Goal: Task Accomplishment & Management: Use online tool/utility

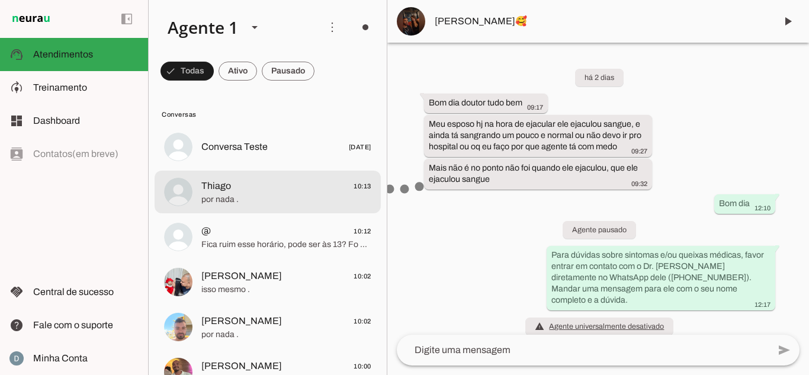
click at [247, 195] on span "por nada ." at bounding box center [286, 200] width 170 height 12
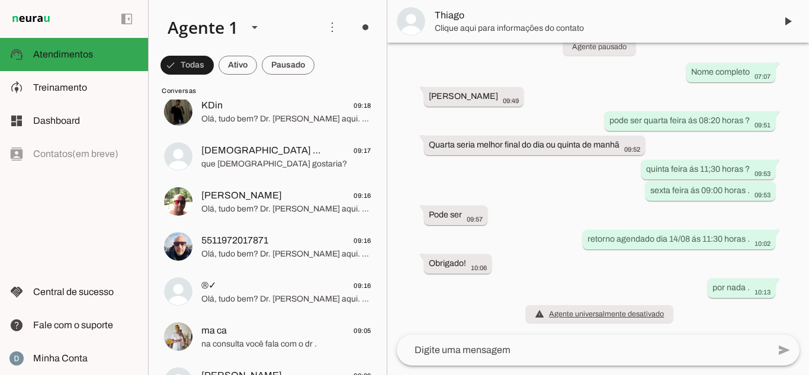
scroll to position [1065, 0]
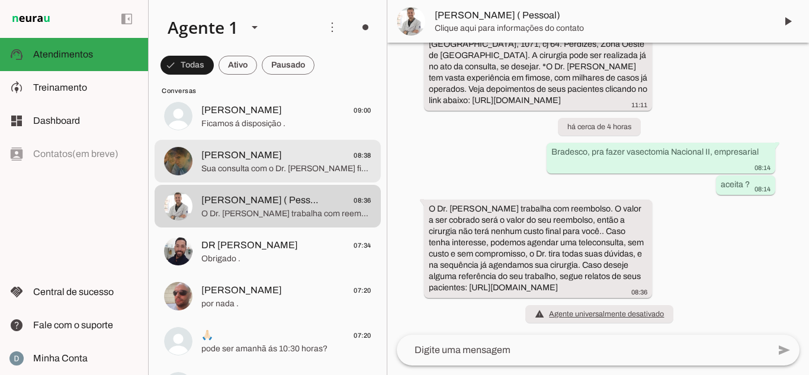
click at [257, 172] on span "Sua consulta com o Dr. [PERSON_NAME] ficou agendada dia [DATE] 10:40 horas . Va…" at bounding box center [286, 169] width 170 height 12
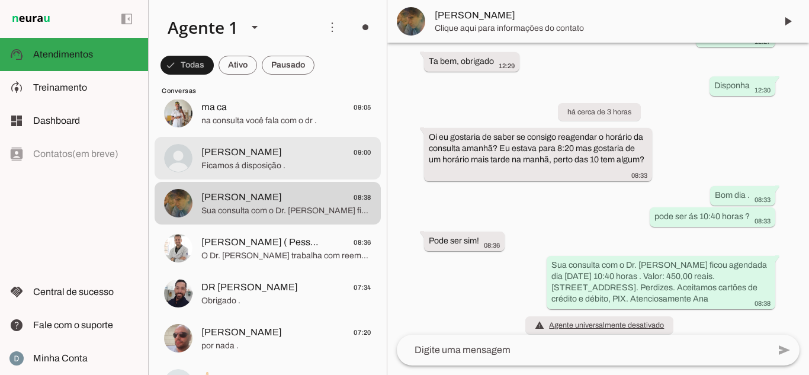
scroll to position [947, 0]
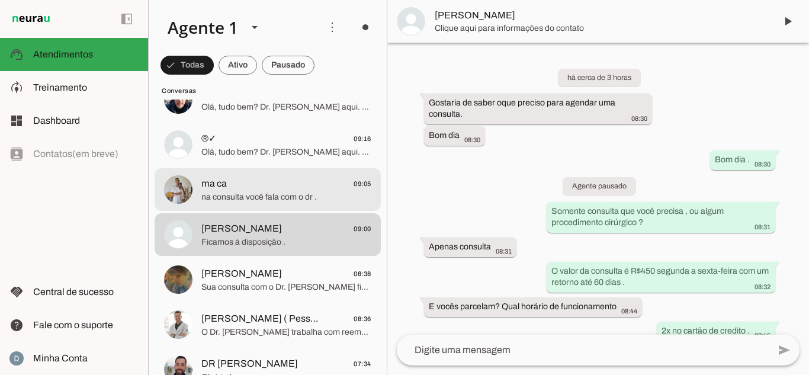
scroll to position [248, 0]
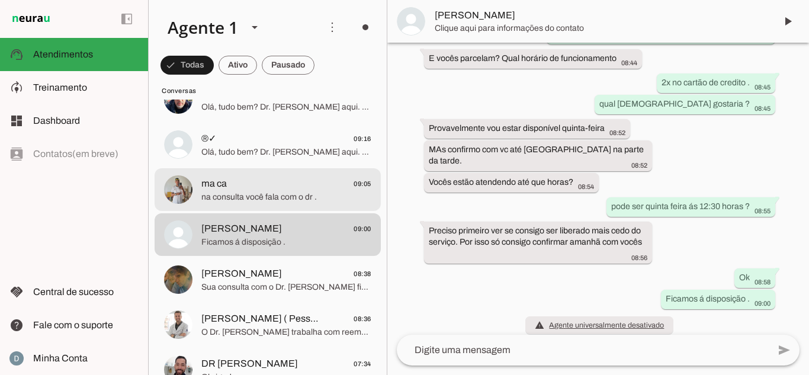
click at [272, 197] on span "na consulta você fala com o dr ." at bounding box center [286, 197] width 170 height 12
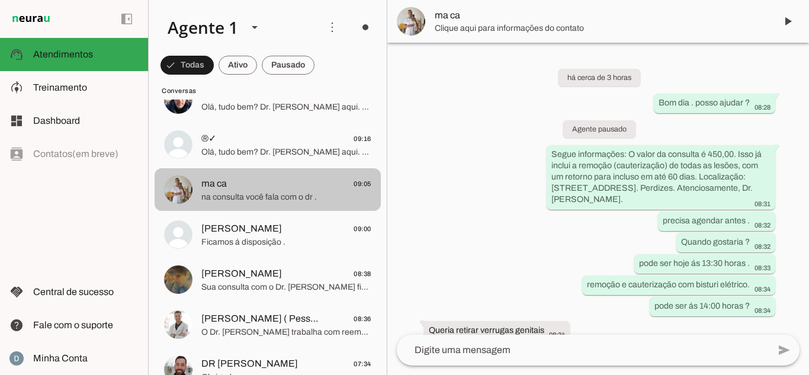
scroll to position [593, 0]
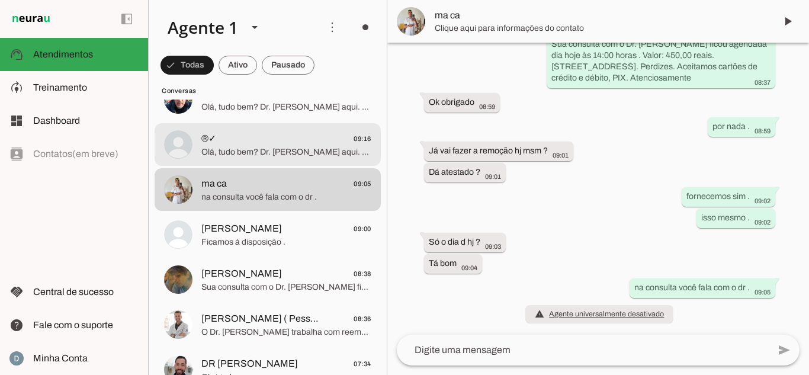
click at [272, 152] on span "Olá, tudo bem? Dr. [PERSON_NAME] aqui. Deseja agendar? Tenho um grande diferenc…" at bounding box center [286, 152] width 170 height 12
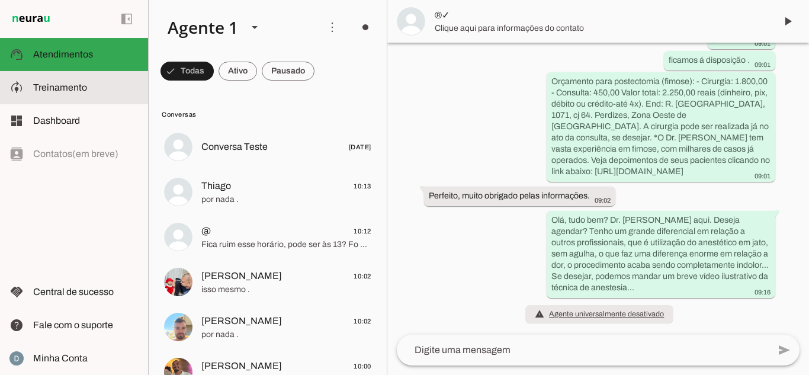
click at [94, 87] on slot at bounding box center [85, 87] width 105 height 14
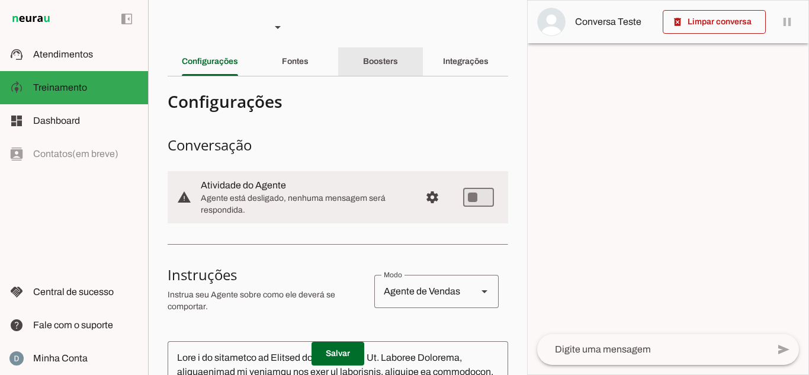
click at [391, 68] on div "Boosters" at bounding box center [380, 61] width 35 height 28
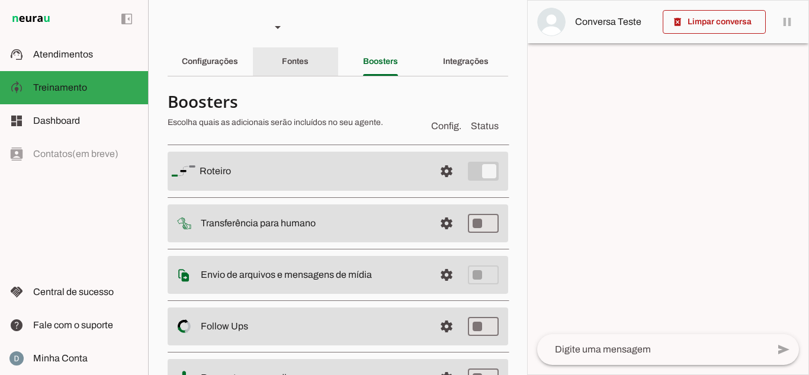
click at [308, 65] on div "Fontes" at bounding box center [295, 61] width 27 height 28
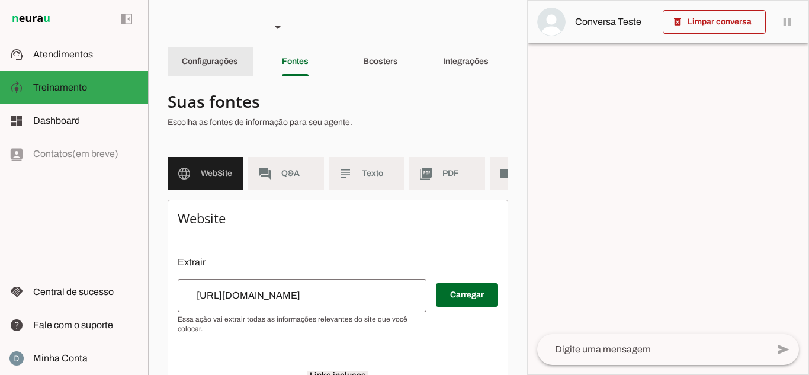
click at [237, 67] on div "Configurações" at bounding box center [210, 61] width 56 height 28
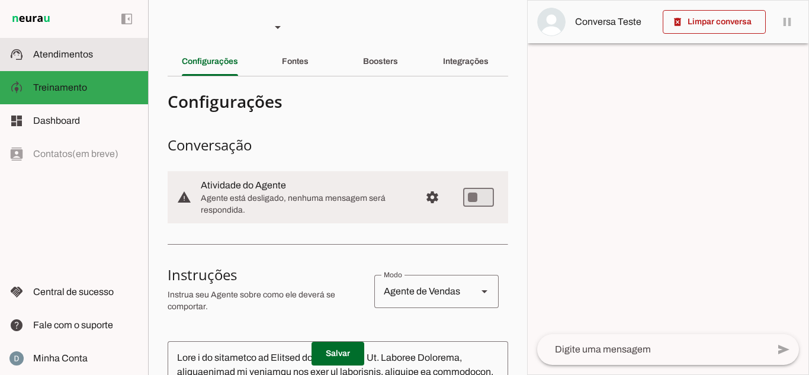
click at [121, 57] on slot at bounding box center [85, 54] width 105 height 14
